Goal: Transaction & Acquisition: Purchase product/service

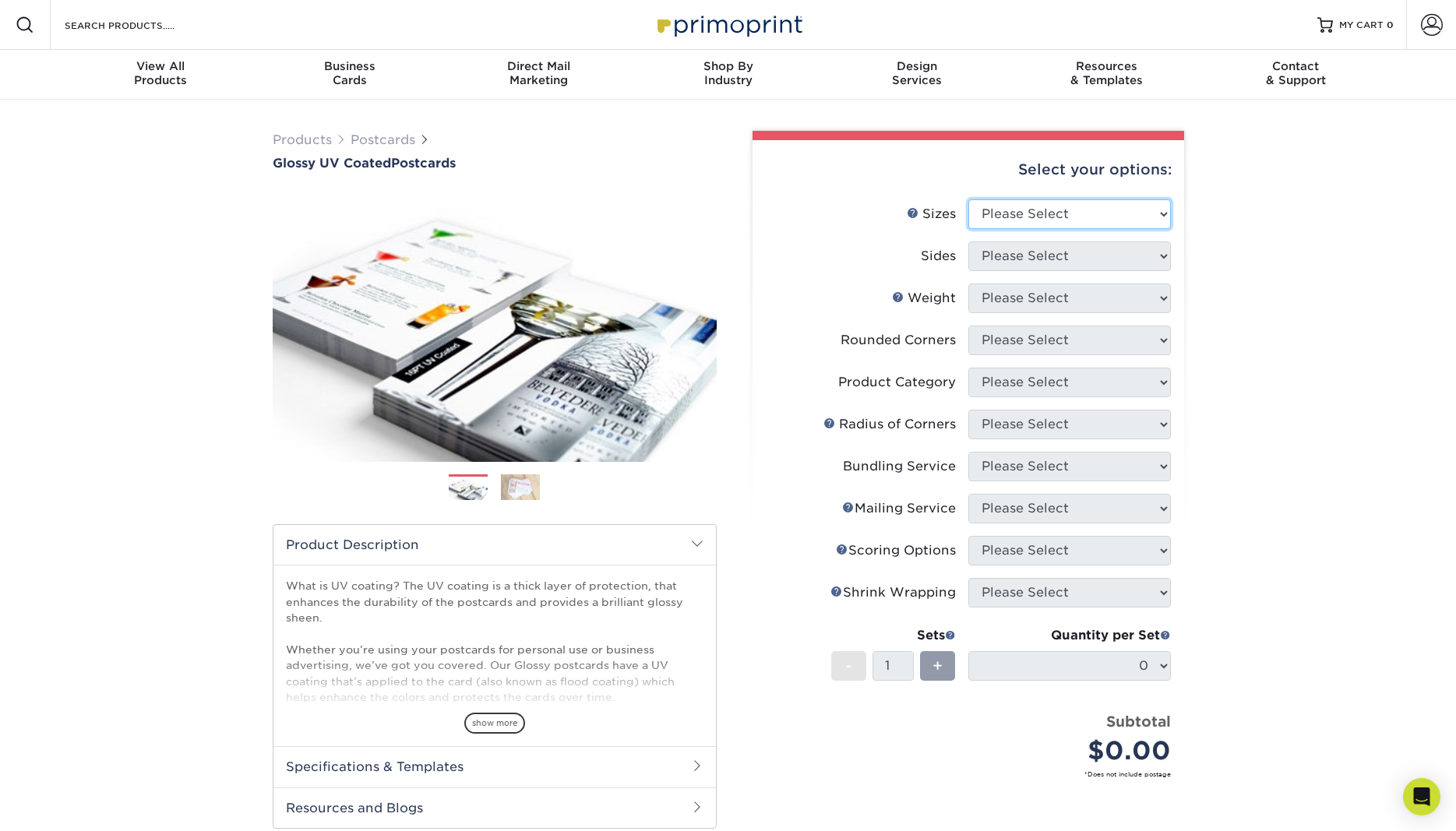
click at [968, 199] on select "Please Select 1.5" x 7" 2" x 4" 2" x 6" 2" x 7" 2" x 8" 2.12" x 5.5" 2.12" x 5.…" at bounding box center [1069, 214] width 202 height 30
select select "4.00x6.00"
click option "4" x 6"" at bounding box center [0, 0] width 0 height 0
click at [968, 241] on select "Please Select Print Both Sides Print Front Only" at bounding box center [1069, 256] width 202 height 30
select select "13abbda7-1d64-4f25-8bb2-c179b224825d"
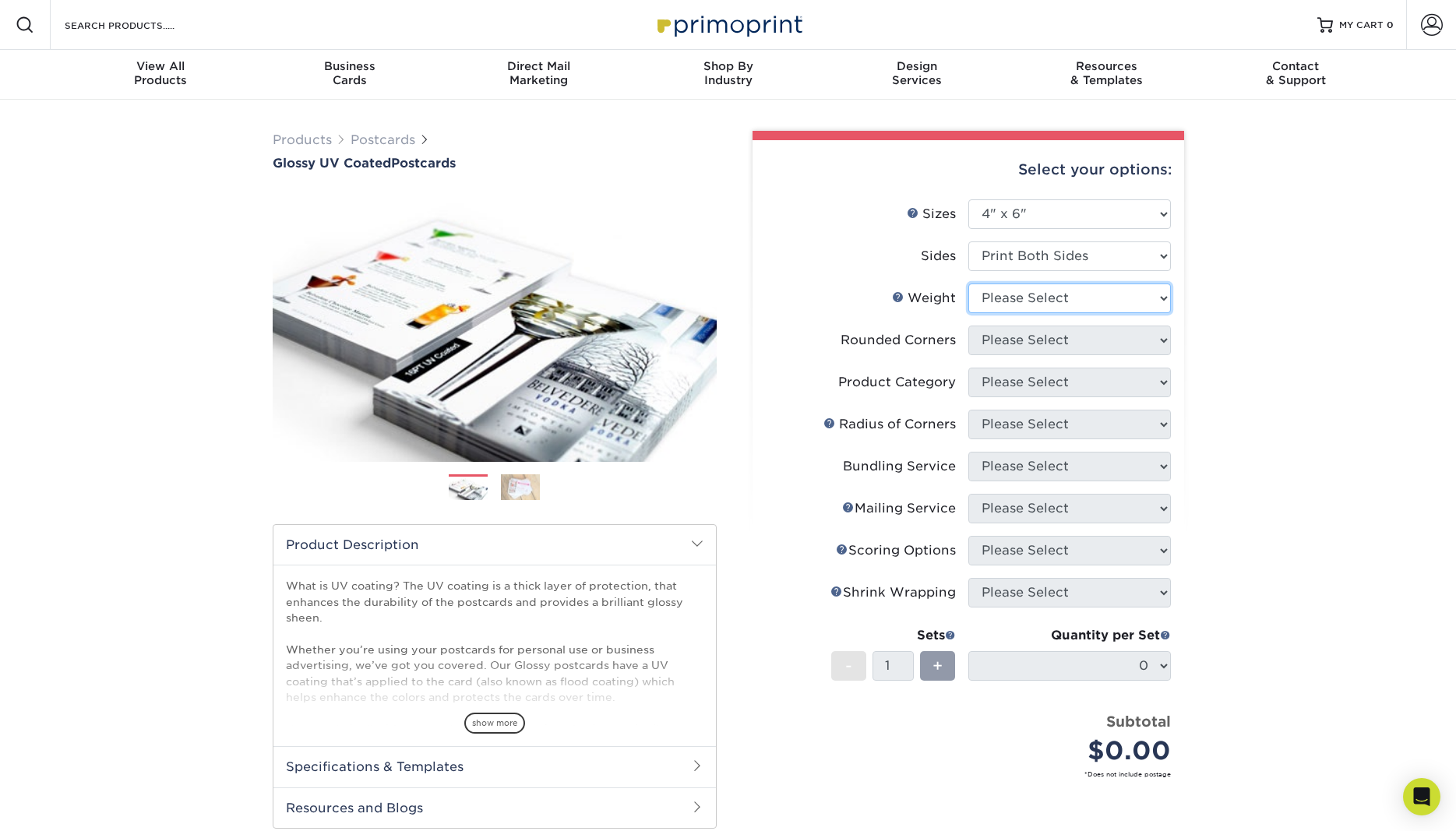
click at [968, 284] on select "Please Select 14PT 16PT 18PT C1S" at bounding box center [1069, 299] width 202 height 30
select select "14PT"
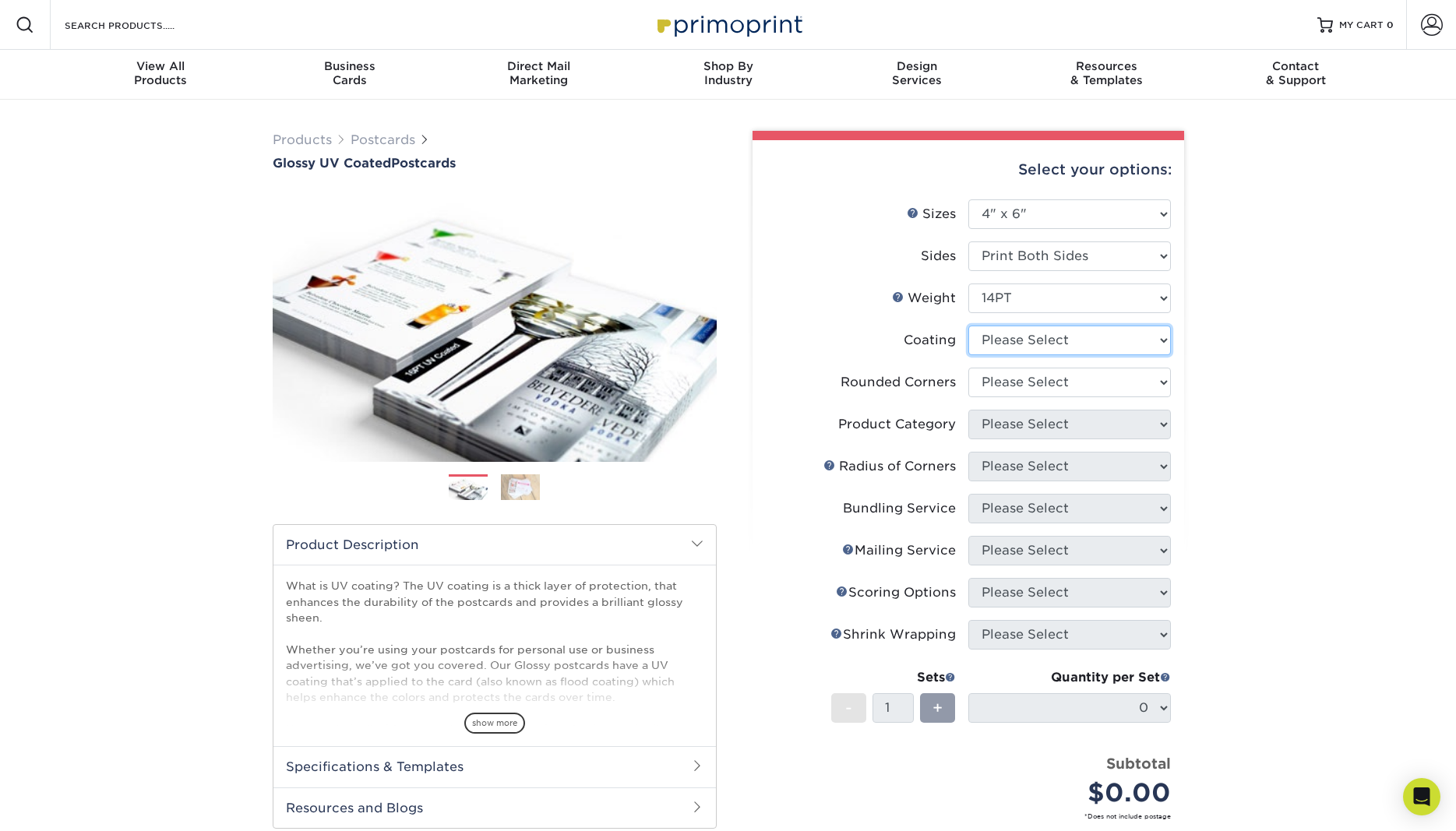
click at [968, 325] on select at bounding box center [1069, 340] width 202 height 30
select select "ae367451-b2b8-45df-a344-0f05b6a12993"
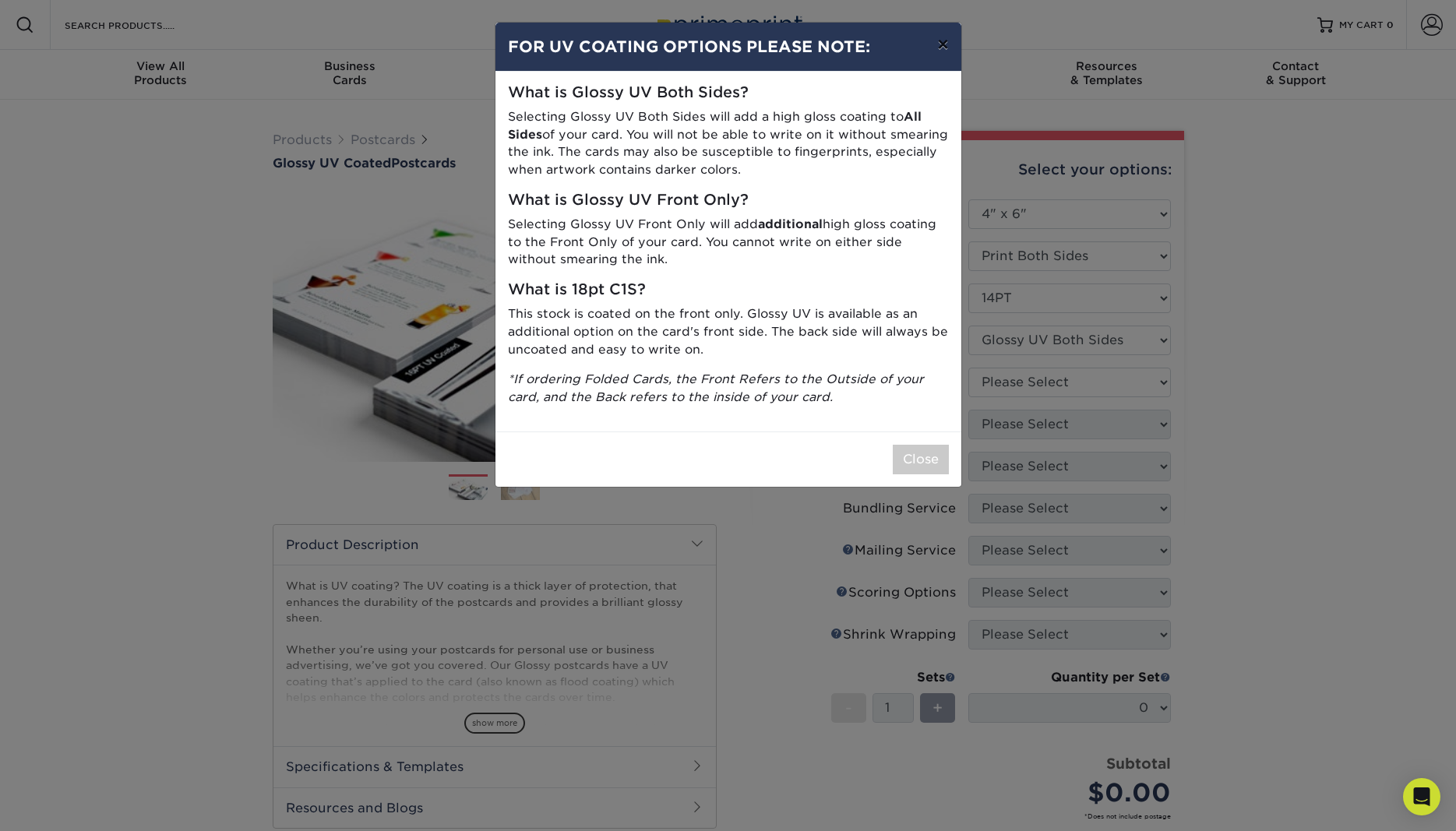
click at [949, 41] on button "×" at bounding box center [943, 45] width 36 height 44
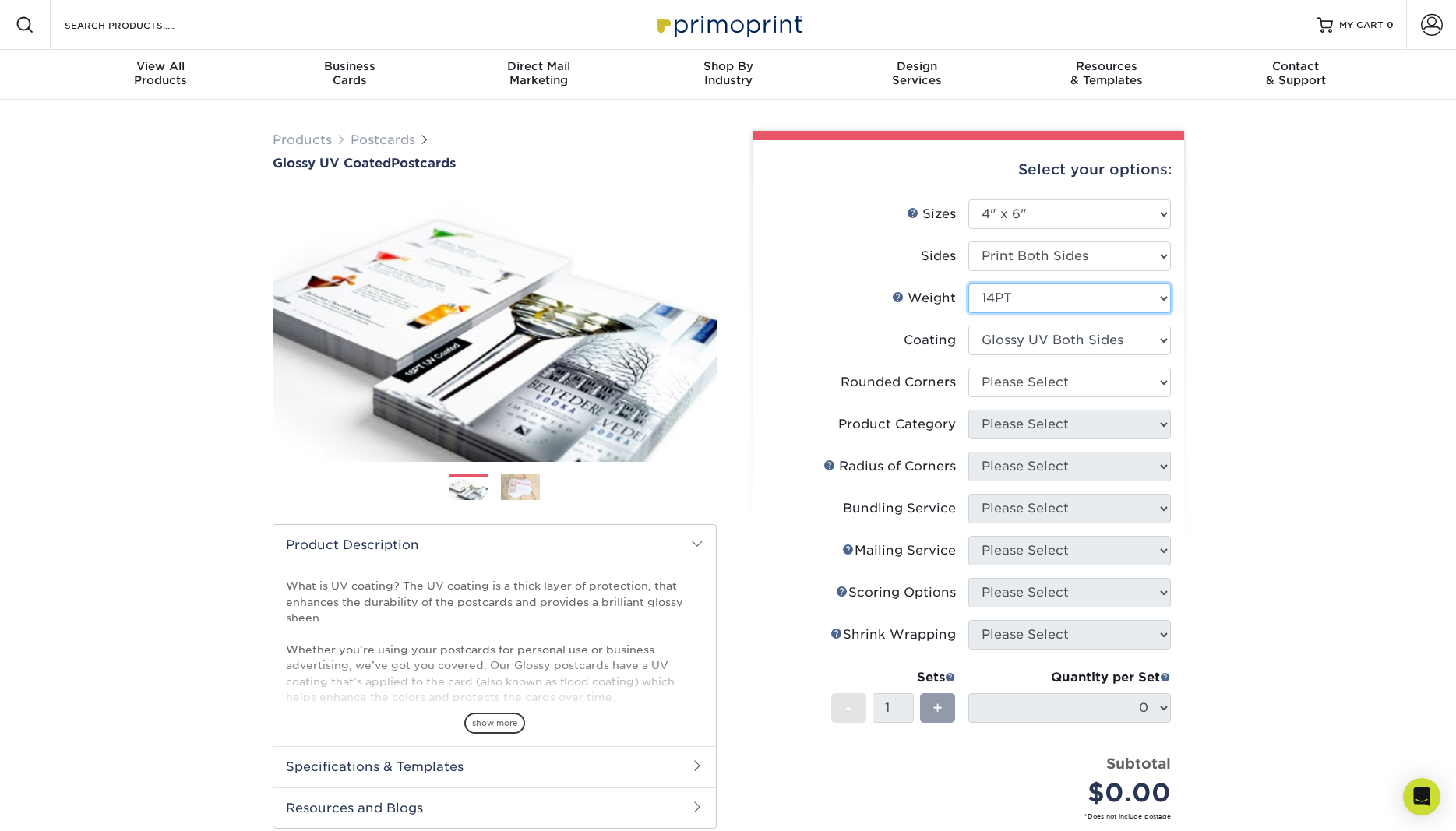
click at [968, 284] on select "Please Select 14PT 16PT 18PT C1S" at bounding box center [1069, 299] width 202 height 30
select select "16PT"
select select "-1"
click at [968, 284] on select "Please Select 14PT 16PT 18PT C1S" at bounding box center [1069, 299] width 202 height 30
select select "18PTC1S"
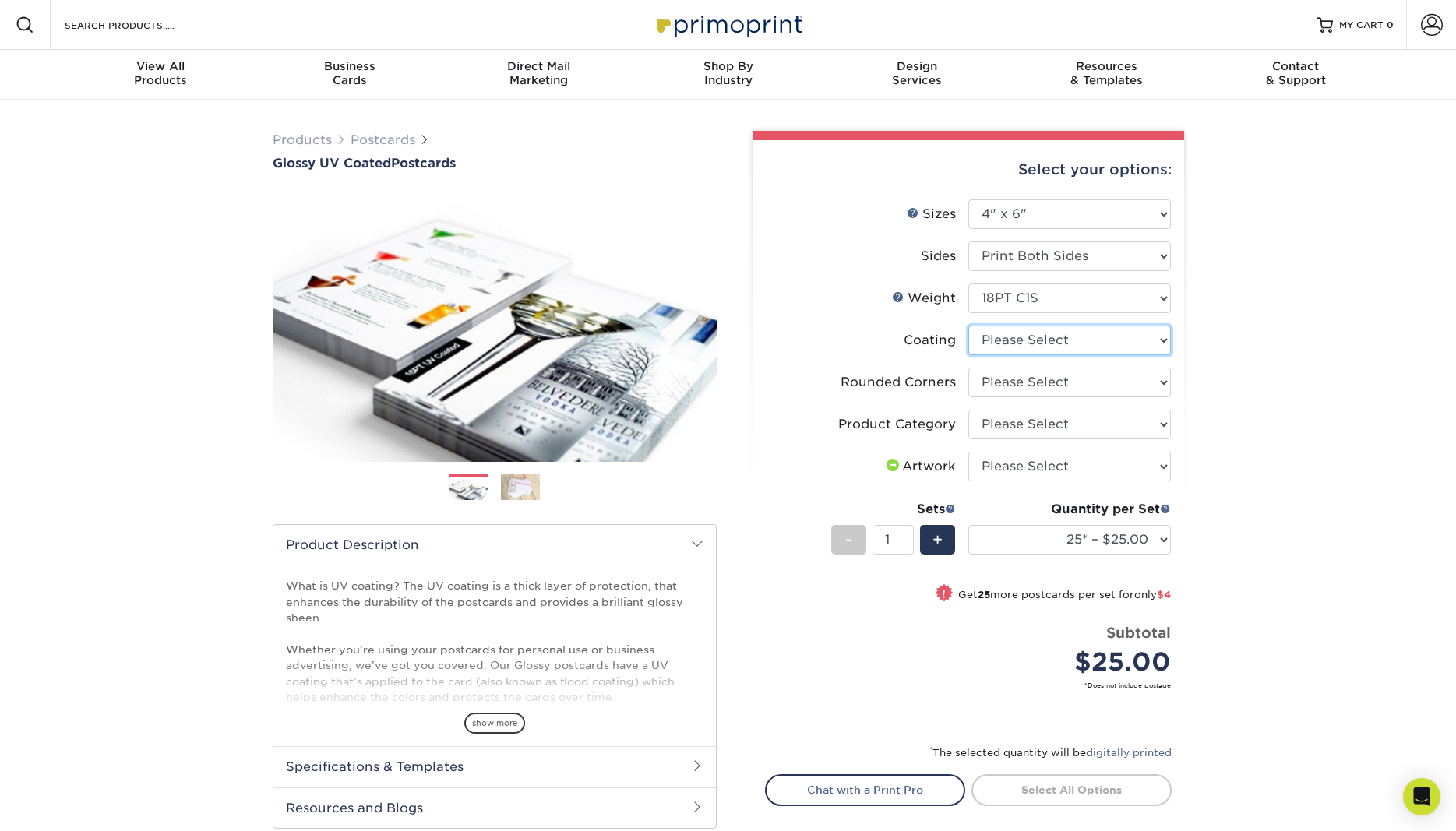
click at [968, 325] on select at bounding box center [1069, 340] width 202 height 30
select select "1e8116af-acfc-44b1-83dc-8181aa338834"
select select "-1"
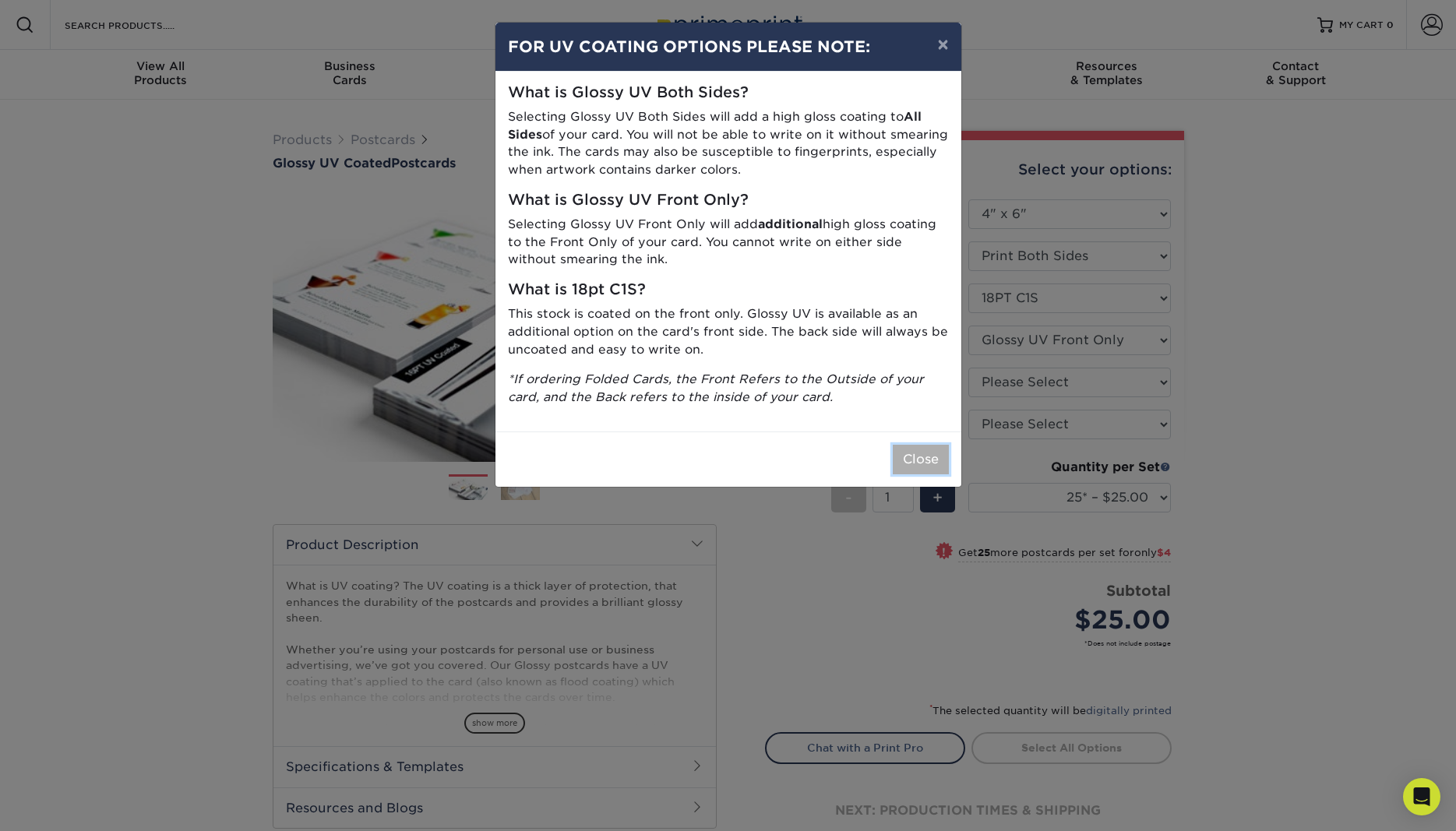
click at [911, 454] on button "Close" at bounding box center [921, 459] width 56 height 30
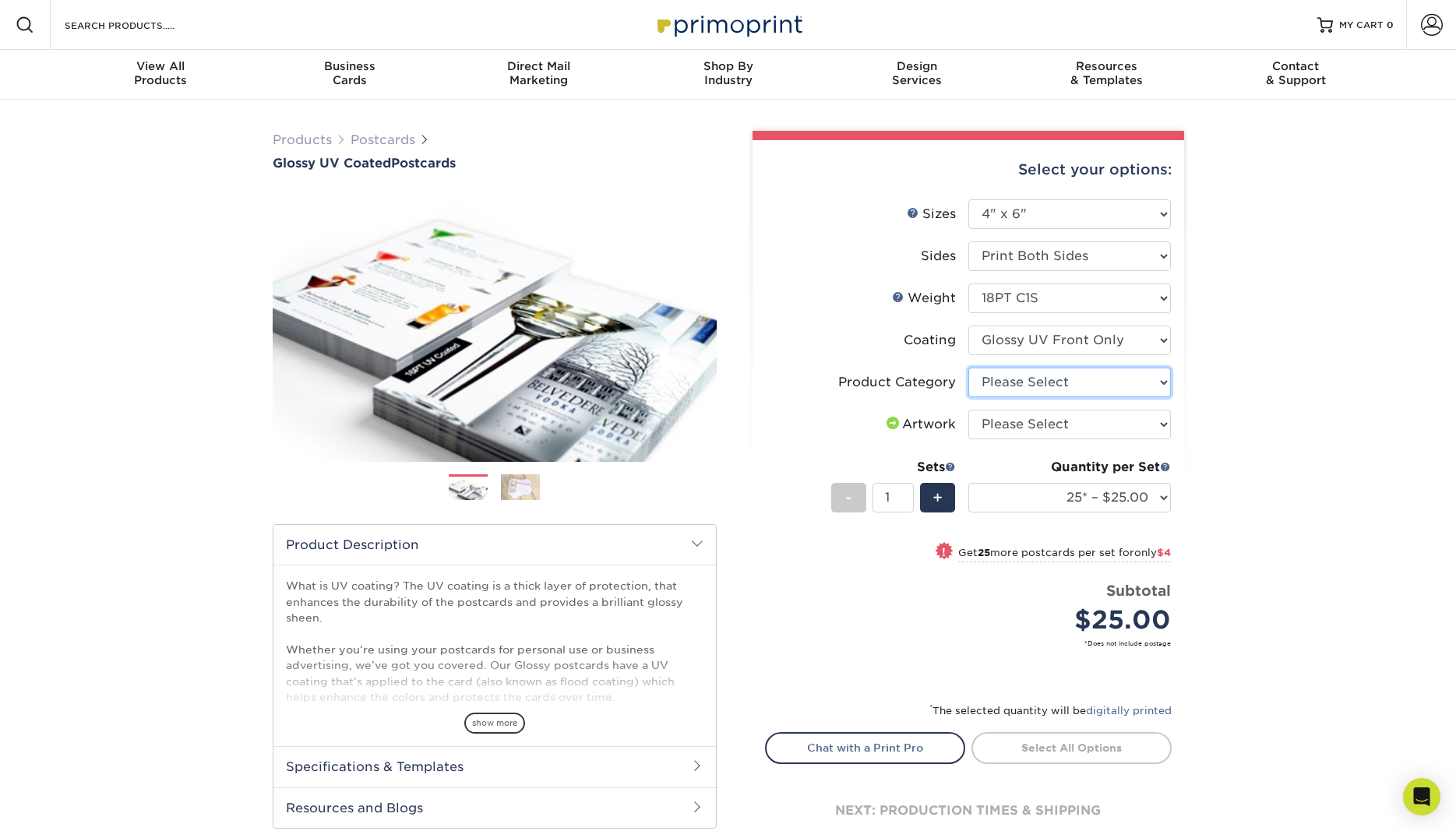
click at [968, 368] on select "Please Select Postcards" at bounding box center [1069, 383] width 202 height 30
select select "9b7272e0-d6c8-4c3c-8e97-d3a1bcdab858"
click option "Postcards" at bounding box center [0, 0] width 0 height 0
click at [968, 410] on select "Please Select I will upload files I need a design - $150" at bounding box center [1069, 425] width 202 height 30
select select "upload"
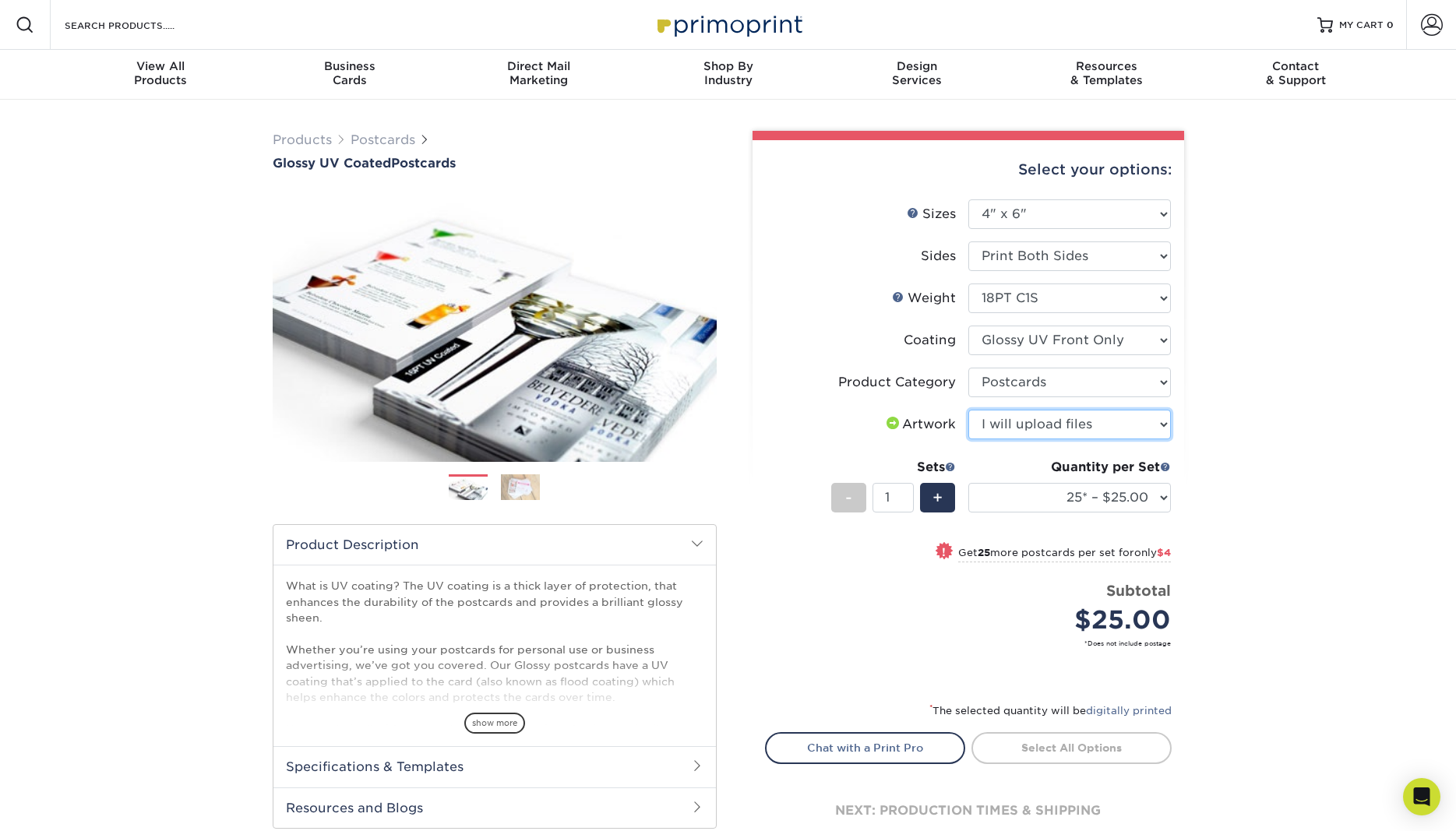
click option "I will upload files" at bounding box center [0, 0] width 0 height 0
click at [935, 494] on span "+" at bounding box center [938, 498] width 10 height 24
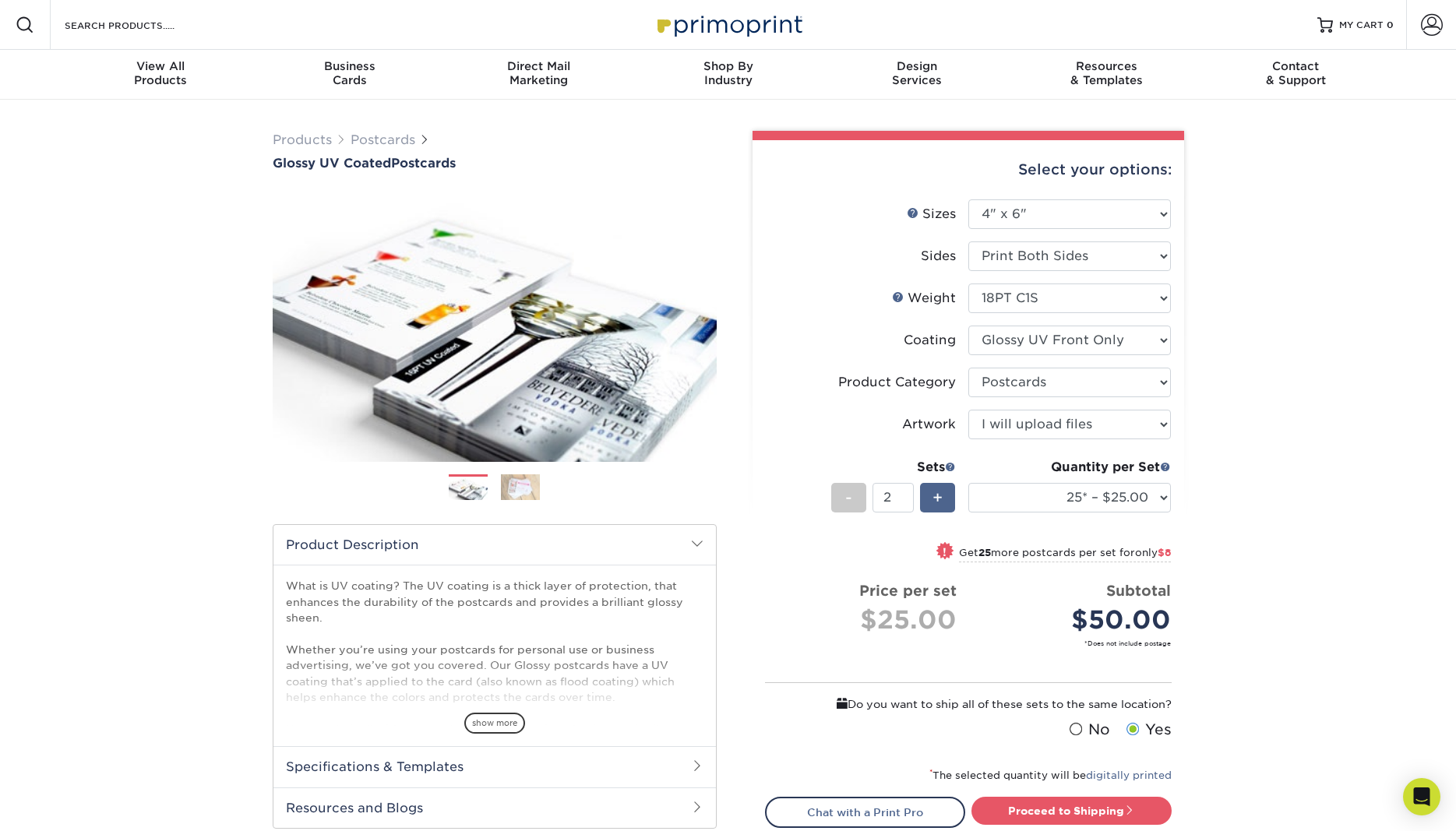
click at [935, 494] on span "+" at bounding box center [938, 498] width 10 height 24
click at [859, 492] on div "-" at bounding box center [848, 498] width 35 height 30
type input "2"
